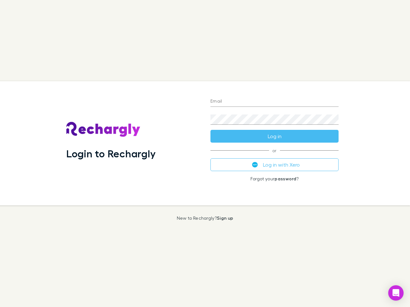
click at [205, 154] on div "Login to Rechargly" at bounding box center [133, 143] width 144 height 124
click at [274, 102] on input "Email" at bounding box center [274, 102] width 128 height 10
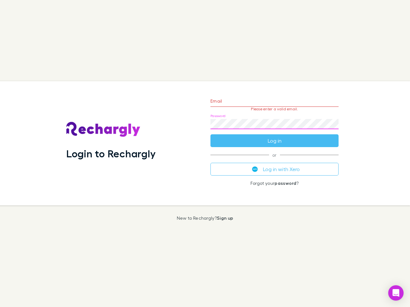
click at [274, 136] on form "Email Please enter a valid email. Password Log in" at bounding box center [274, 120] width 128 height 56
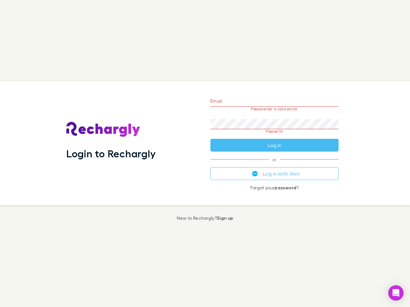
click at [274, 165] on div "Email Please enter a valid email. Password Please fill Log in or Log in with Xe…" at bounding box center [274, 143] width 138 height 124
click at [396, 293] on icon "Open Intercom Messenger" at bounding box center [396, 294] width 7 height 8
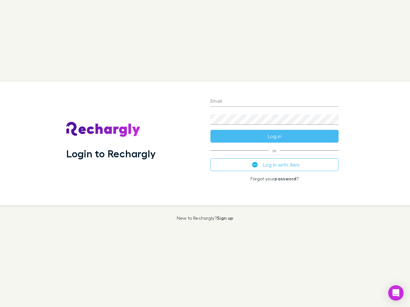
click at [205, 154] on div "Login to Rechargly" at bounding box center [133, 143] width 144 height 124
click at [274, 102] on input "Email" at bounding box center [274, 102] width 128 height 10
click at [274, 136] on button "Log in" at bounding box center [274, 136] width 128 height 13
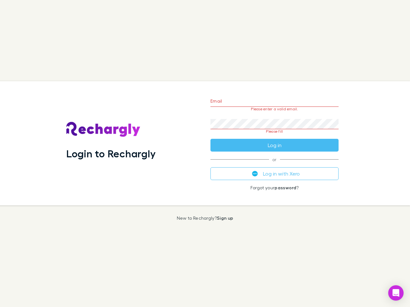
click at [274, 165] on div "Email Please enter a valid email. Password Please fill Log in or Log in with Xe…" at bounding box center [274, 143] width 138 height 124
click at [396, 293] on icon "Open Intercom Messenger" at bounding box center [396, 294] width 7 height 8
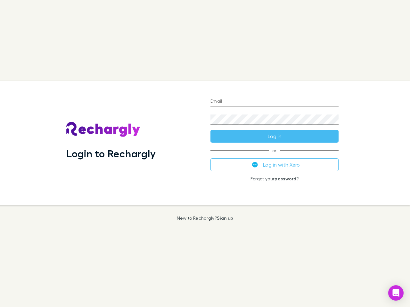
click at [205, 154] on div "Login to Rechargly" at bounding box center [133, 143] width 144 height 124
click at [274, 102] on input "Email" at bounding box center [274, 102] width 128 height 10
